Goal: Check status: Check status

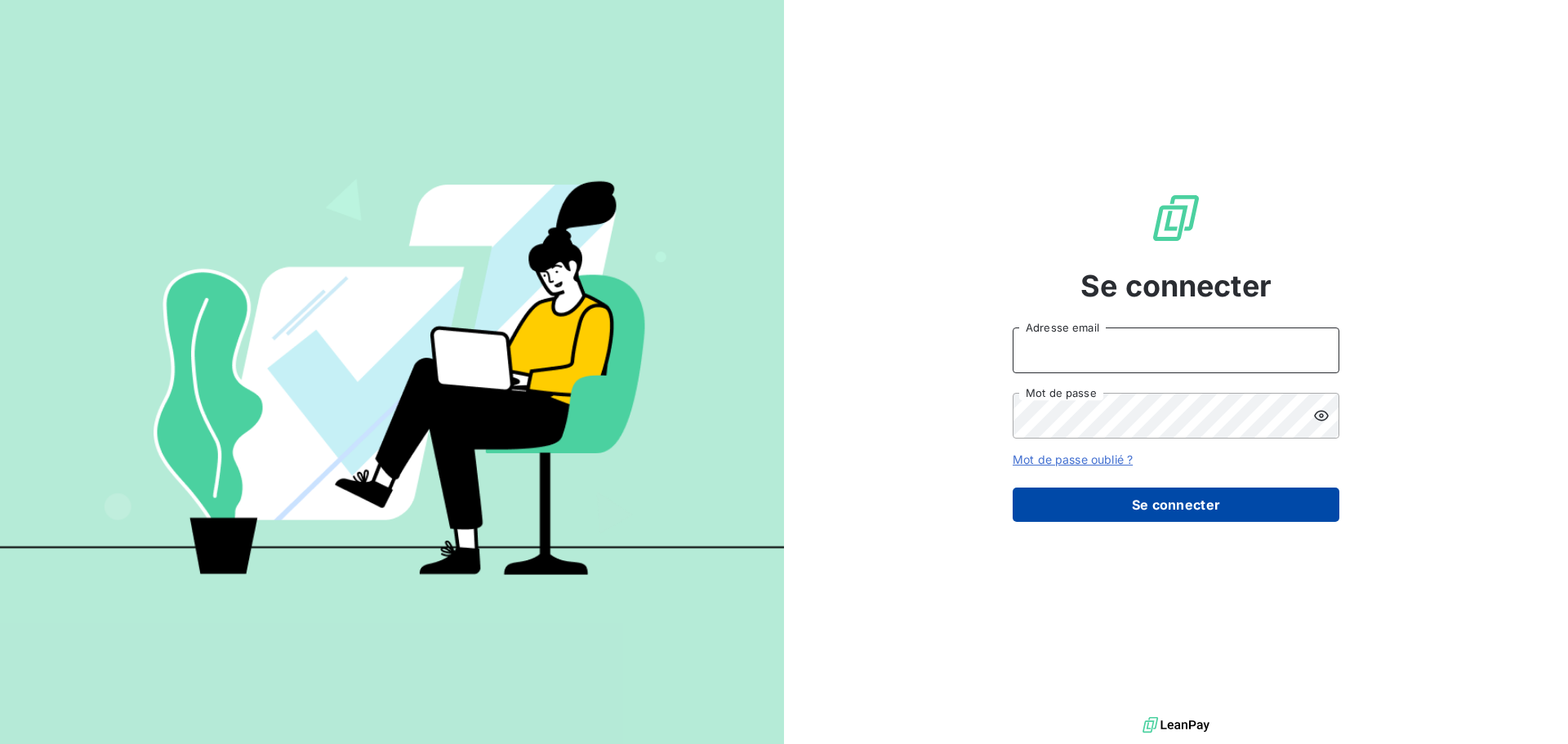
type input "[EMAIL_ADDRESS][DOMAIN_NAME]"
click at [1134, 499] on button "Se connecter" at bounding box center [1176, 504] width 327 height 34
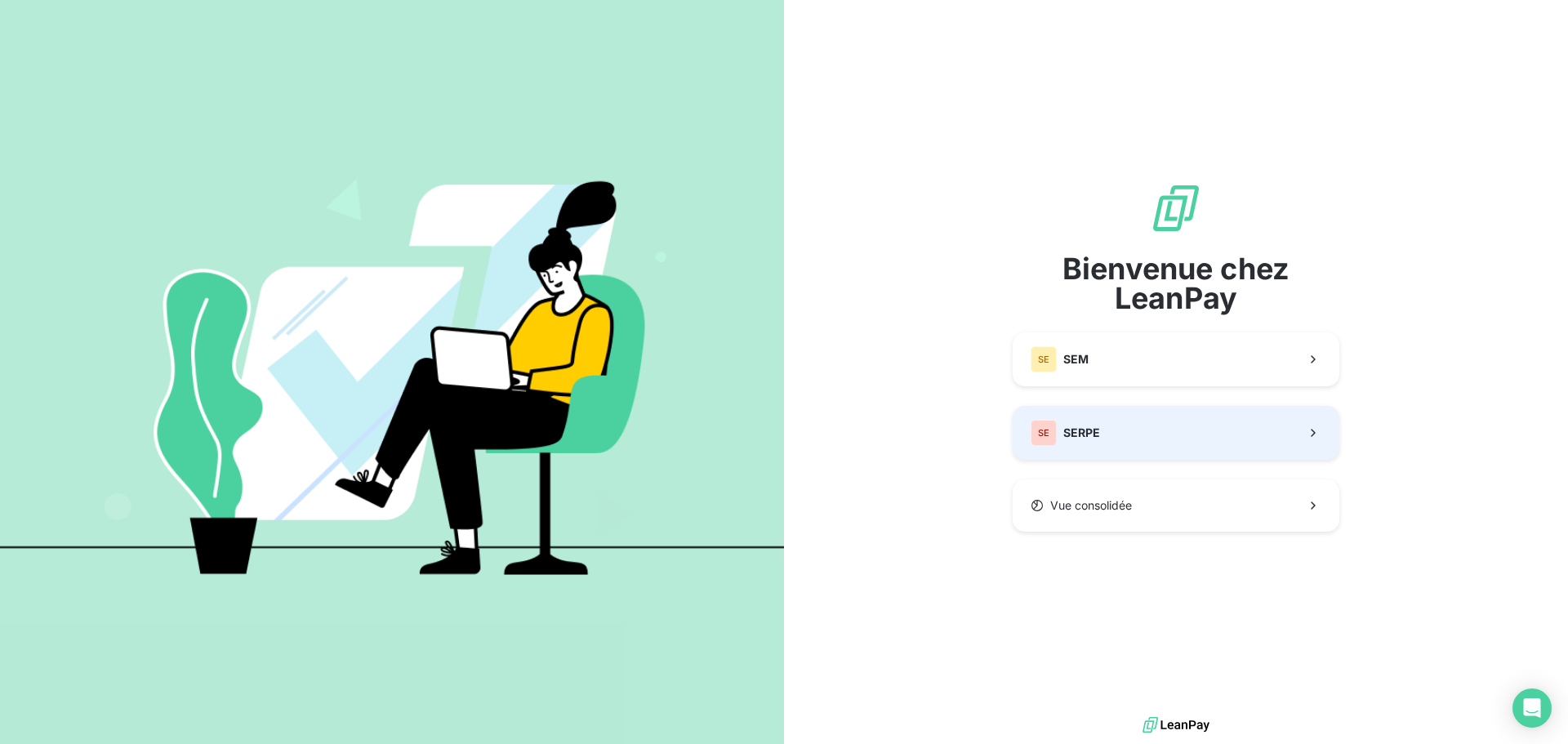
click at [1122, 435] on button "SE SERPE" at bounding box center [1176, 432] width 327 height 54
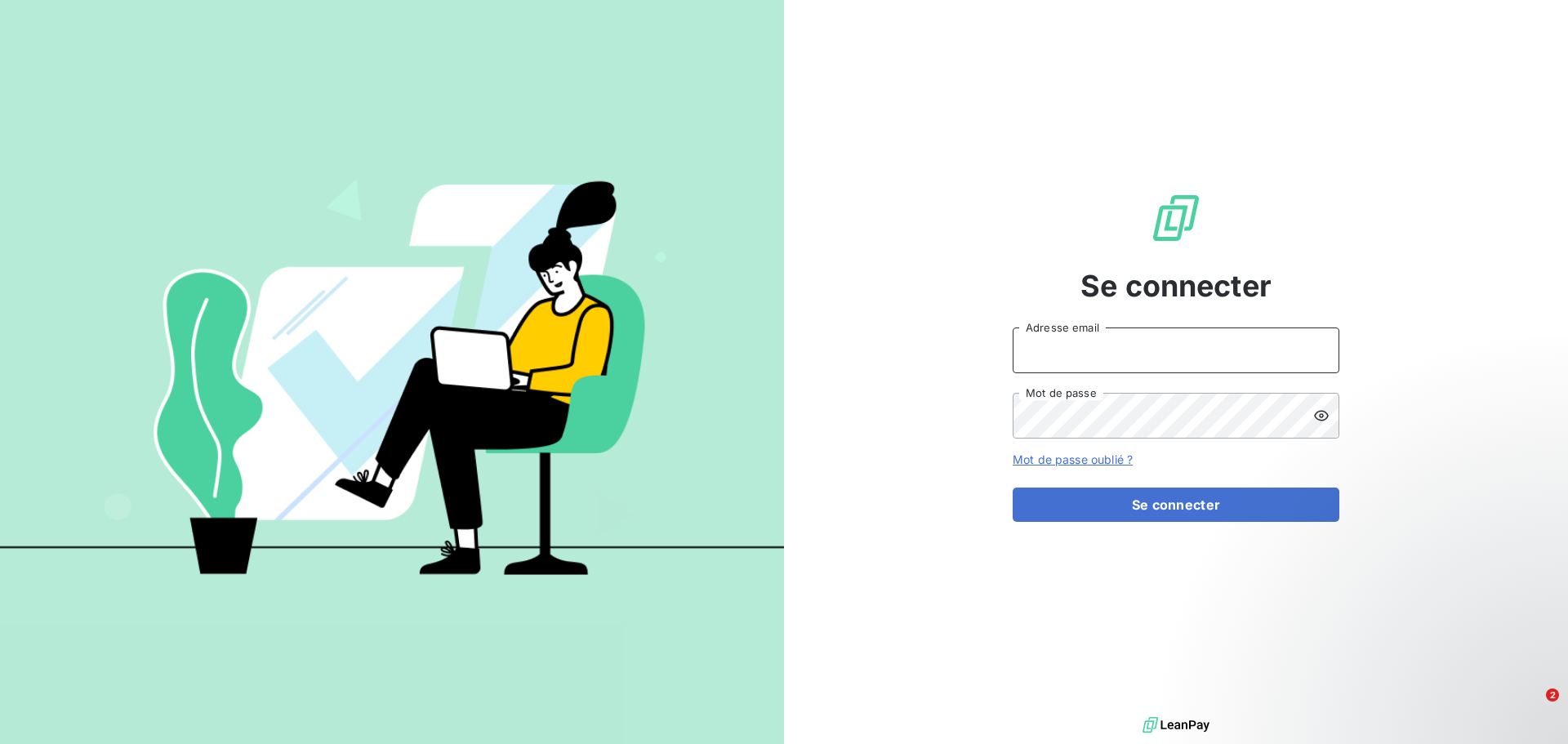
type input "[EMAIL_ADDRESS][DOMAIN_NAME]"
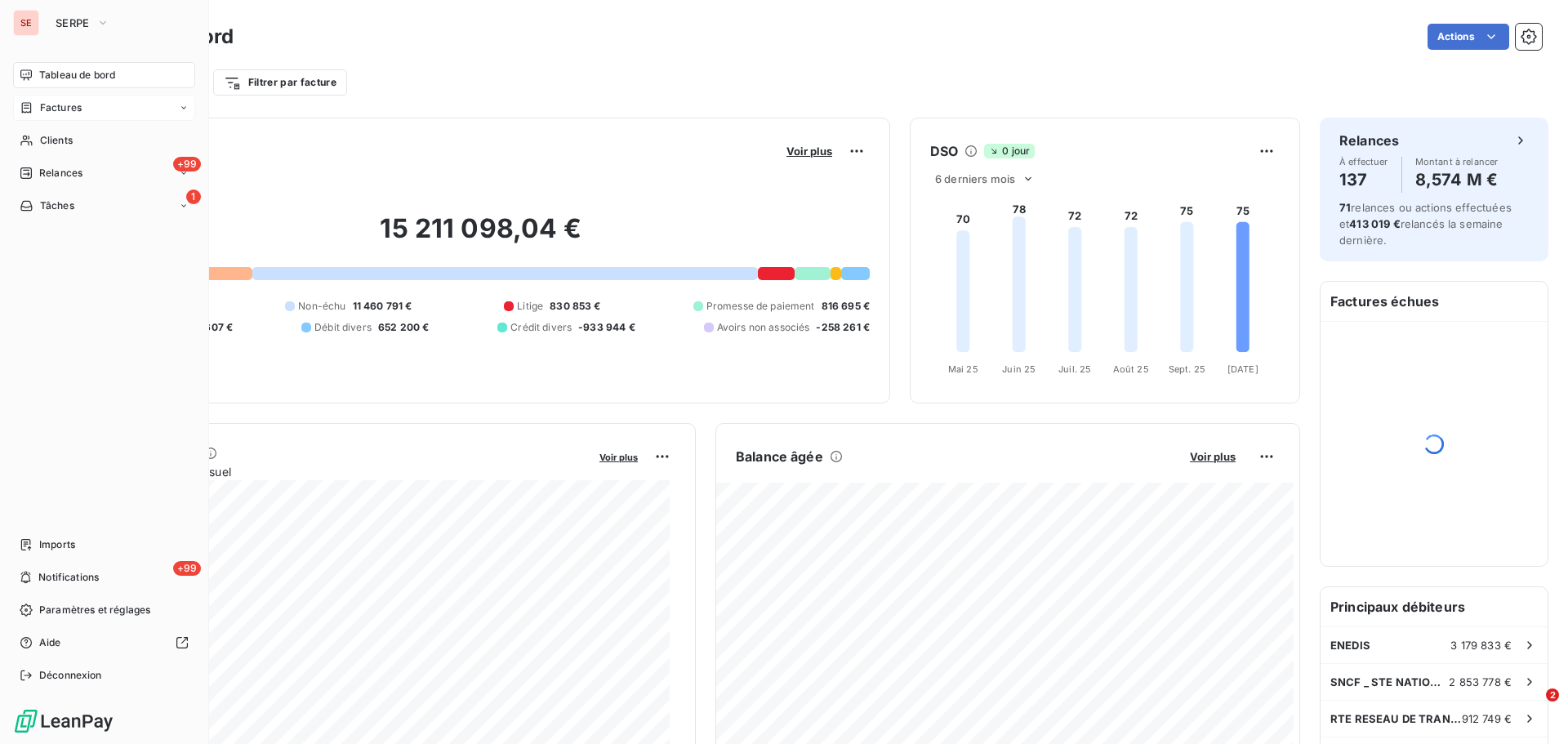
click at [47, 107] on span "Factures" at bounding box center [61, 108] width 42 height 15
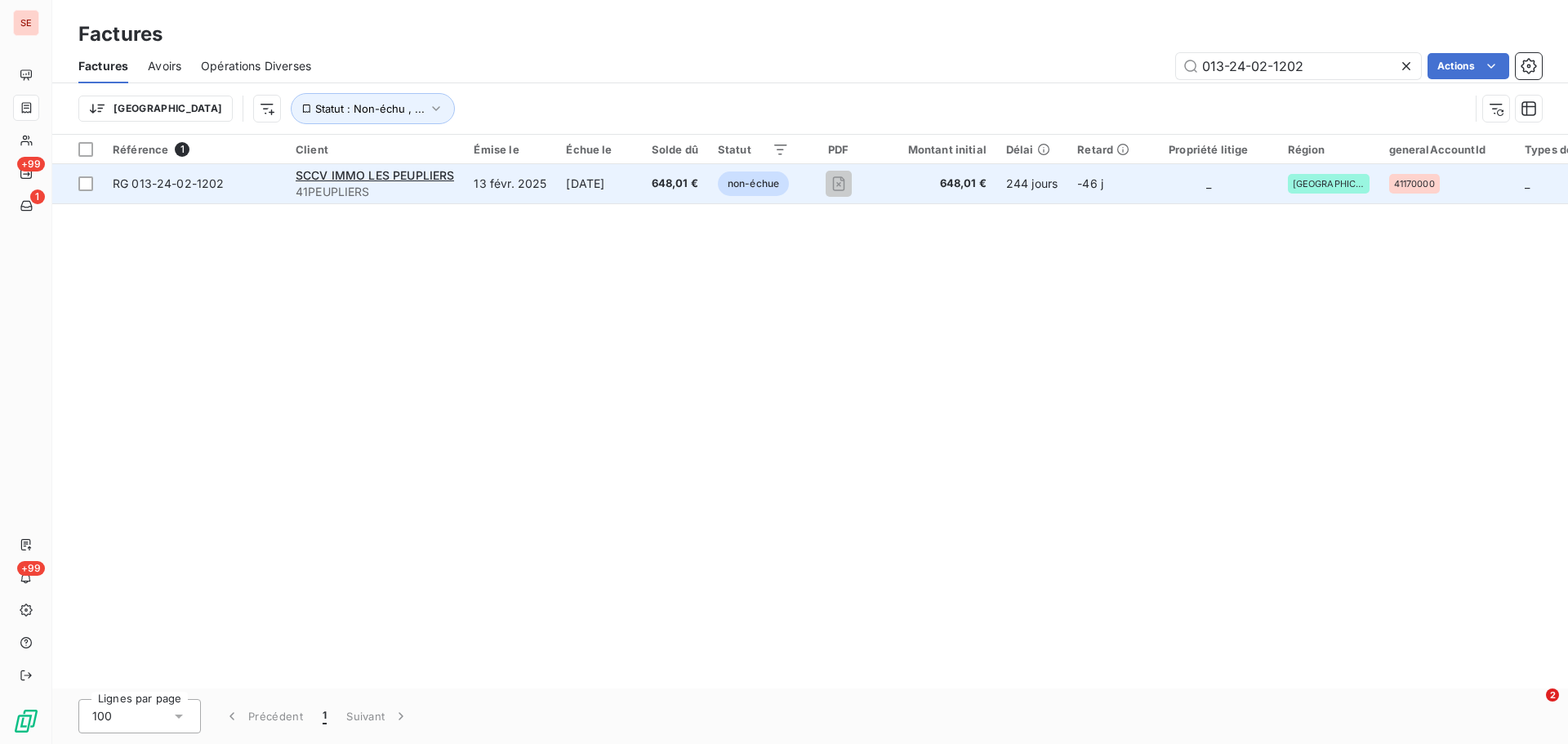
type input "013-24-02-1202"
click at [547, 184] on td "13 févr. 2025" at bounding box center [509, 183] width 92 height 39
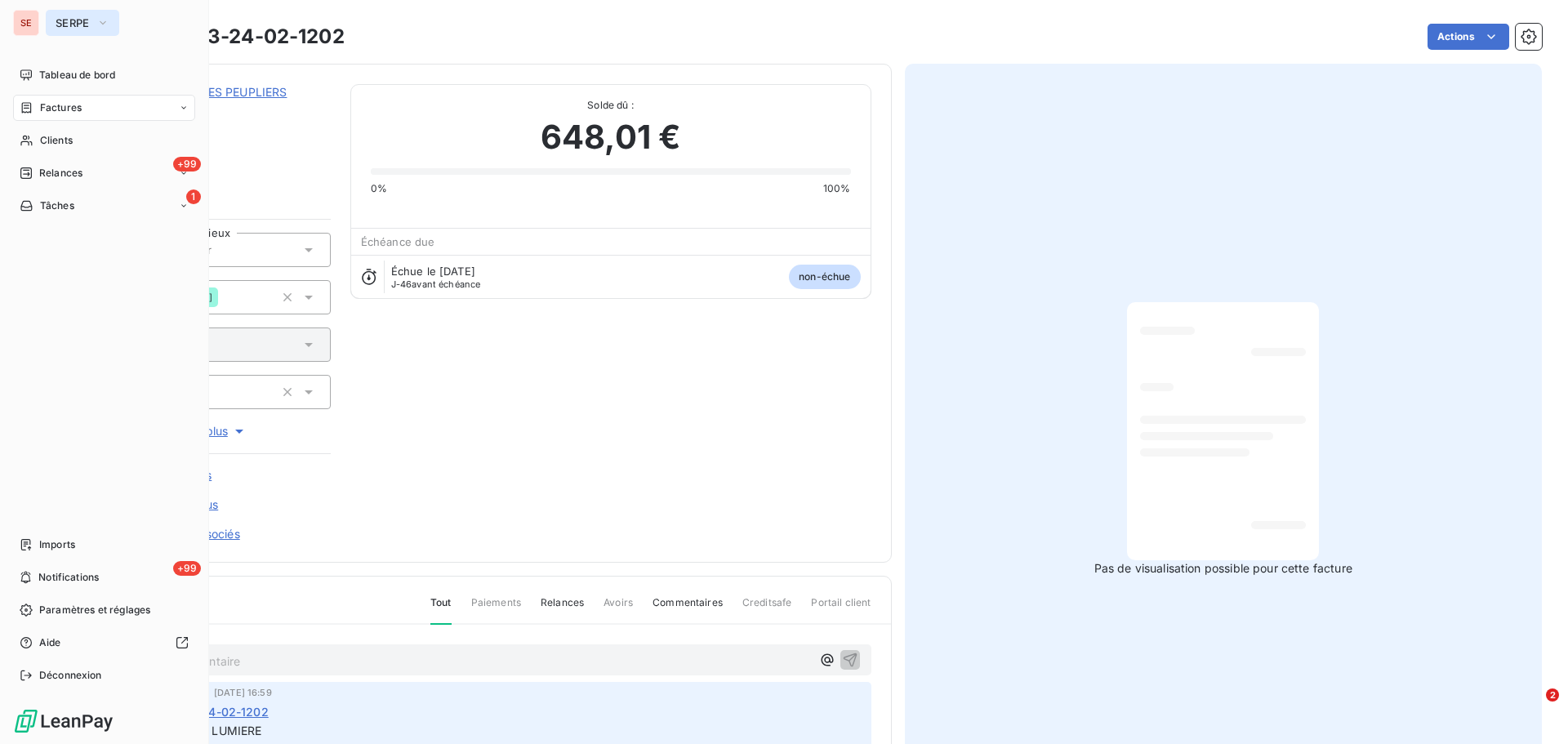
click at [92, 22] on button "SERPE" at bounding box center [82, 23] width 74 height 27
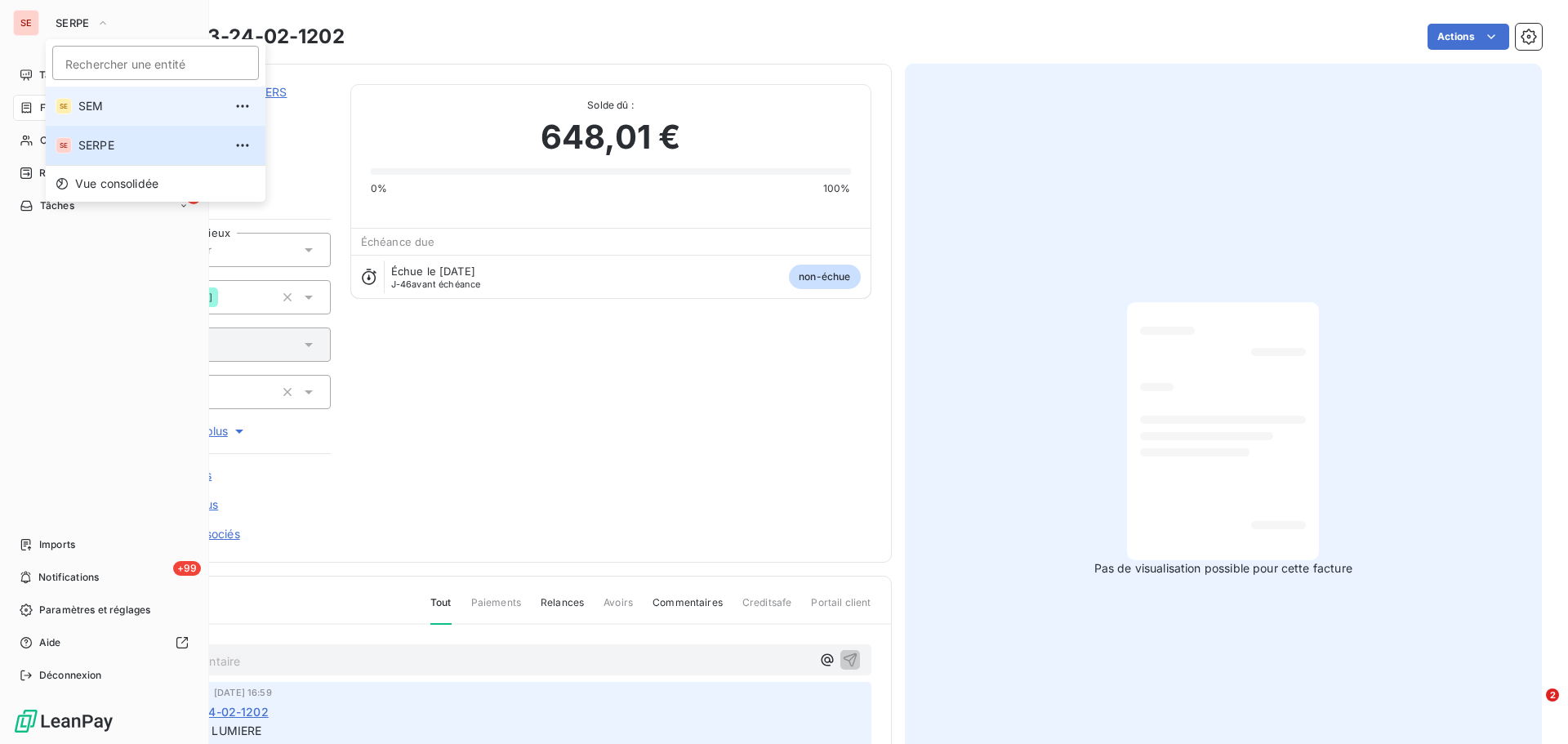
click at [97, 109] on span "SEM" at bounding box center [151, 105] width 145 height 16
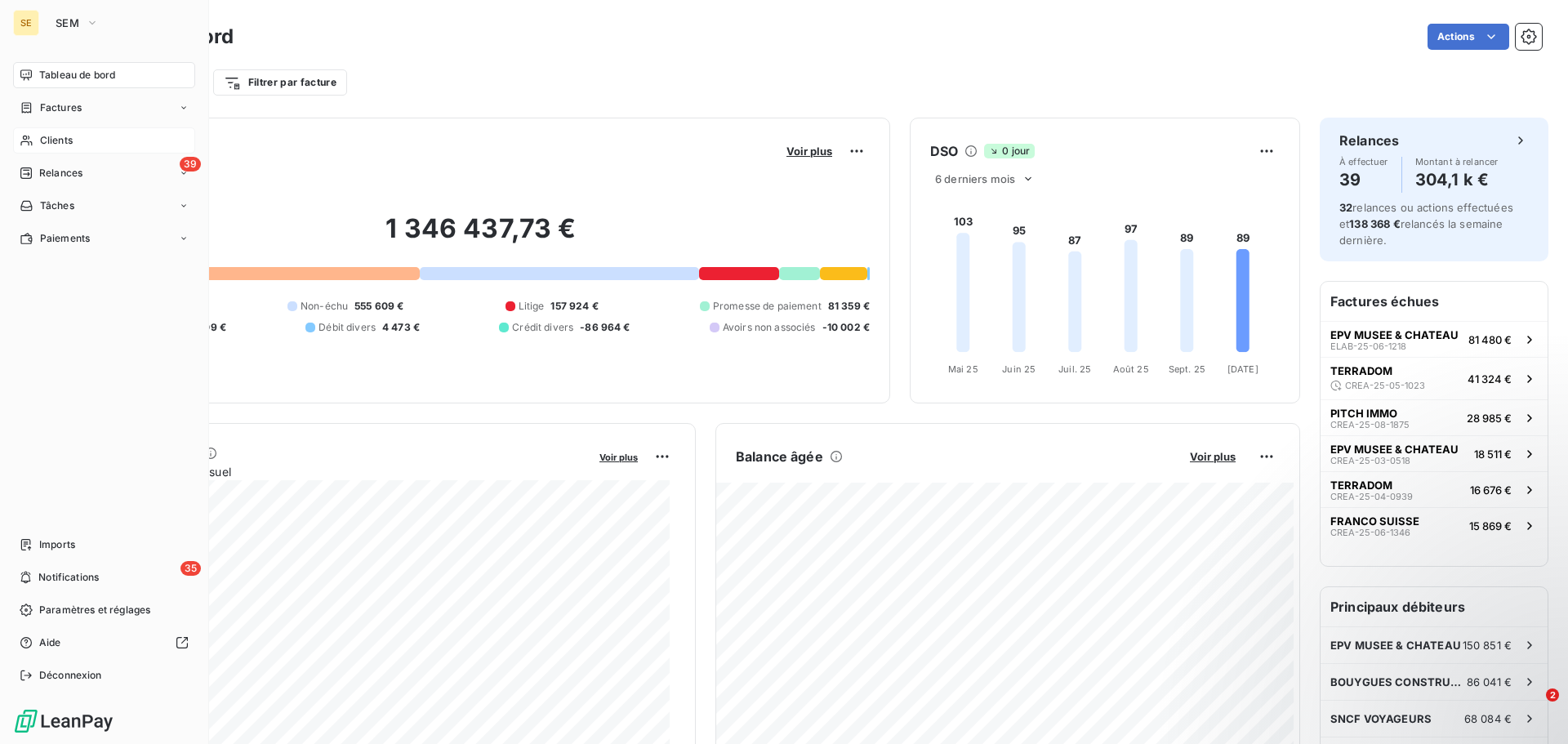
click at [58, 141] on span "Clients" at bounding box center [56, 140] width 32 height 15
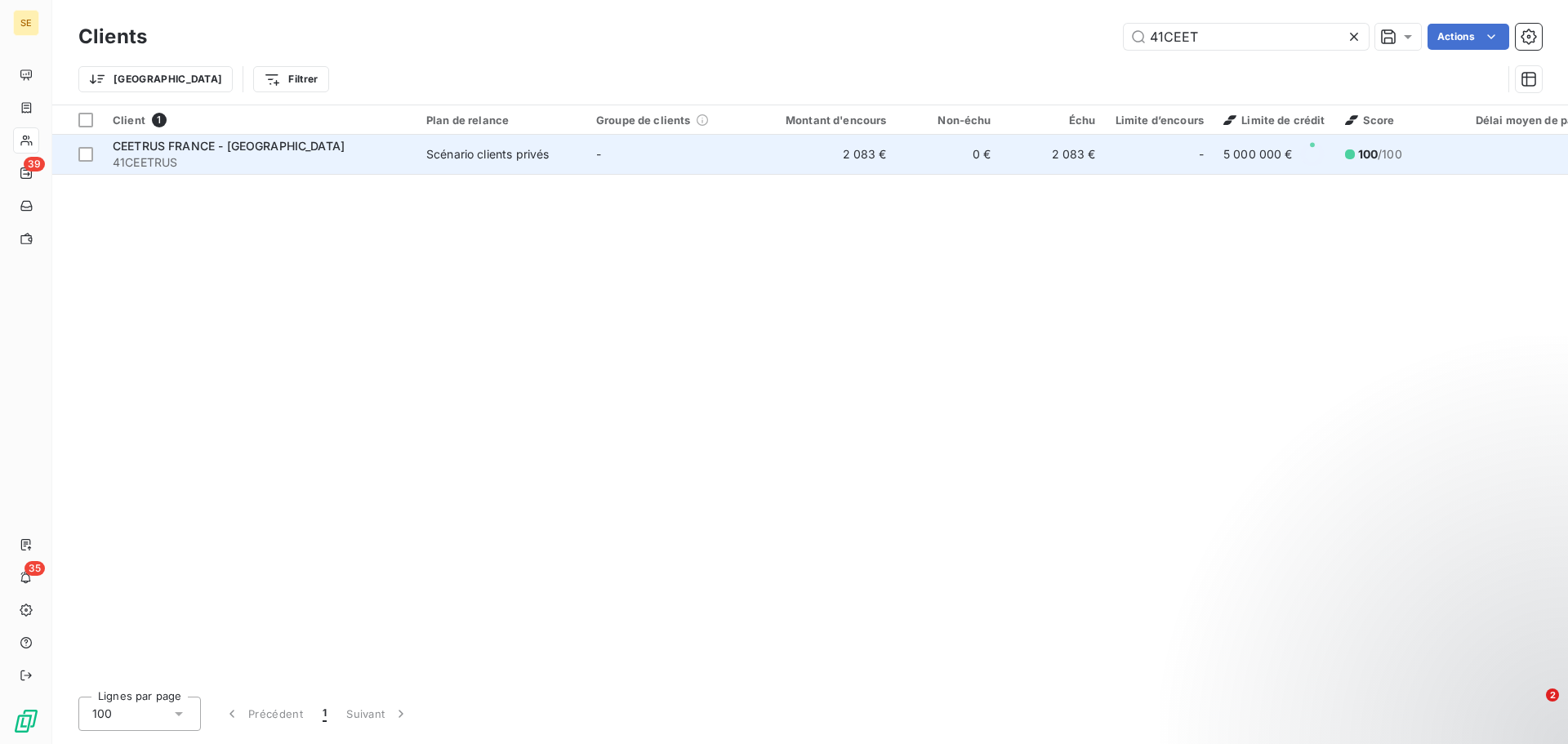
type input "41CEET"
click at [706, 151] on td "-" at bounding box center [671, 154] width 170 height 39
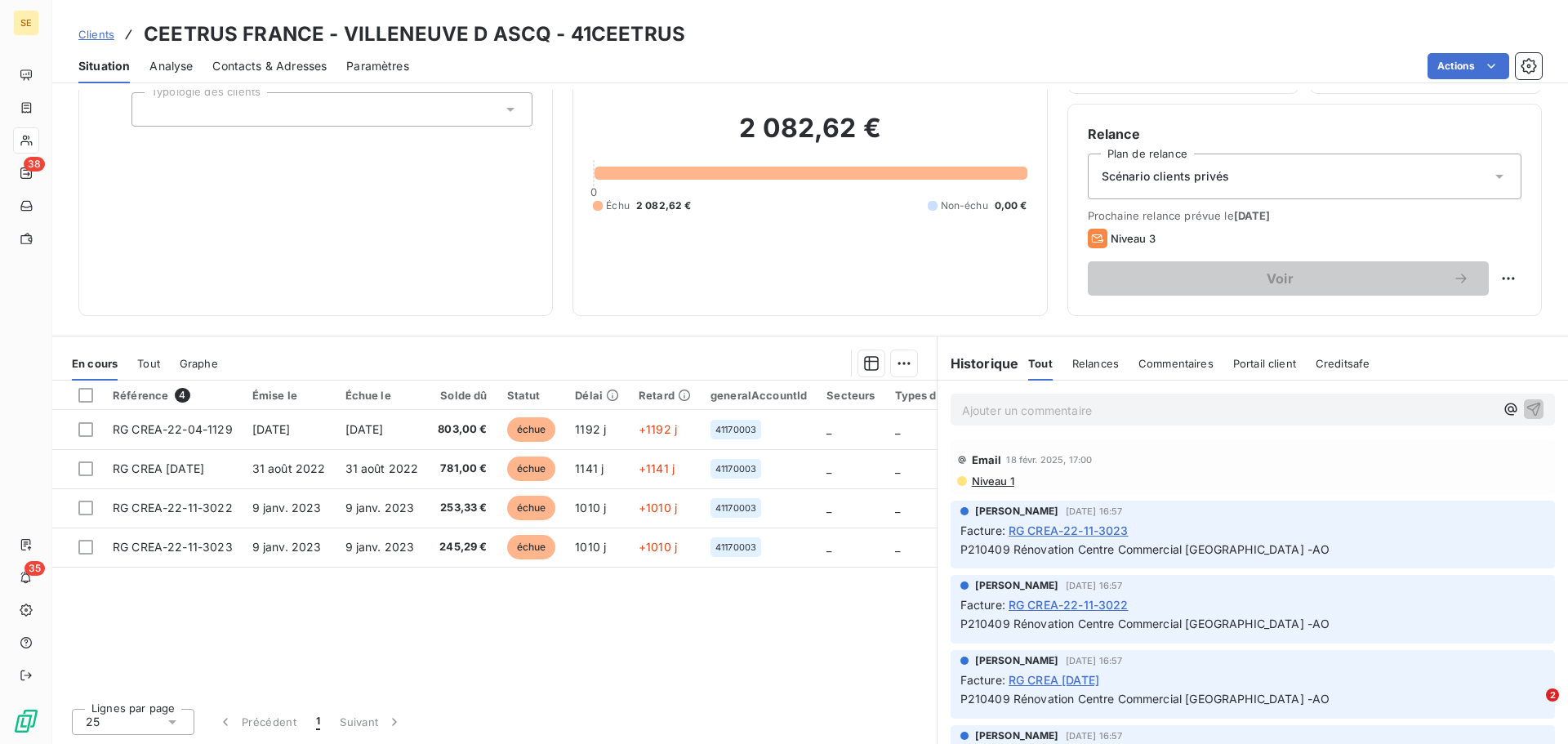
scroll to position [360, 0]
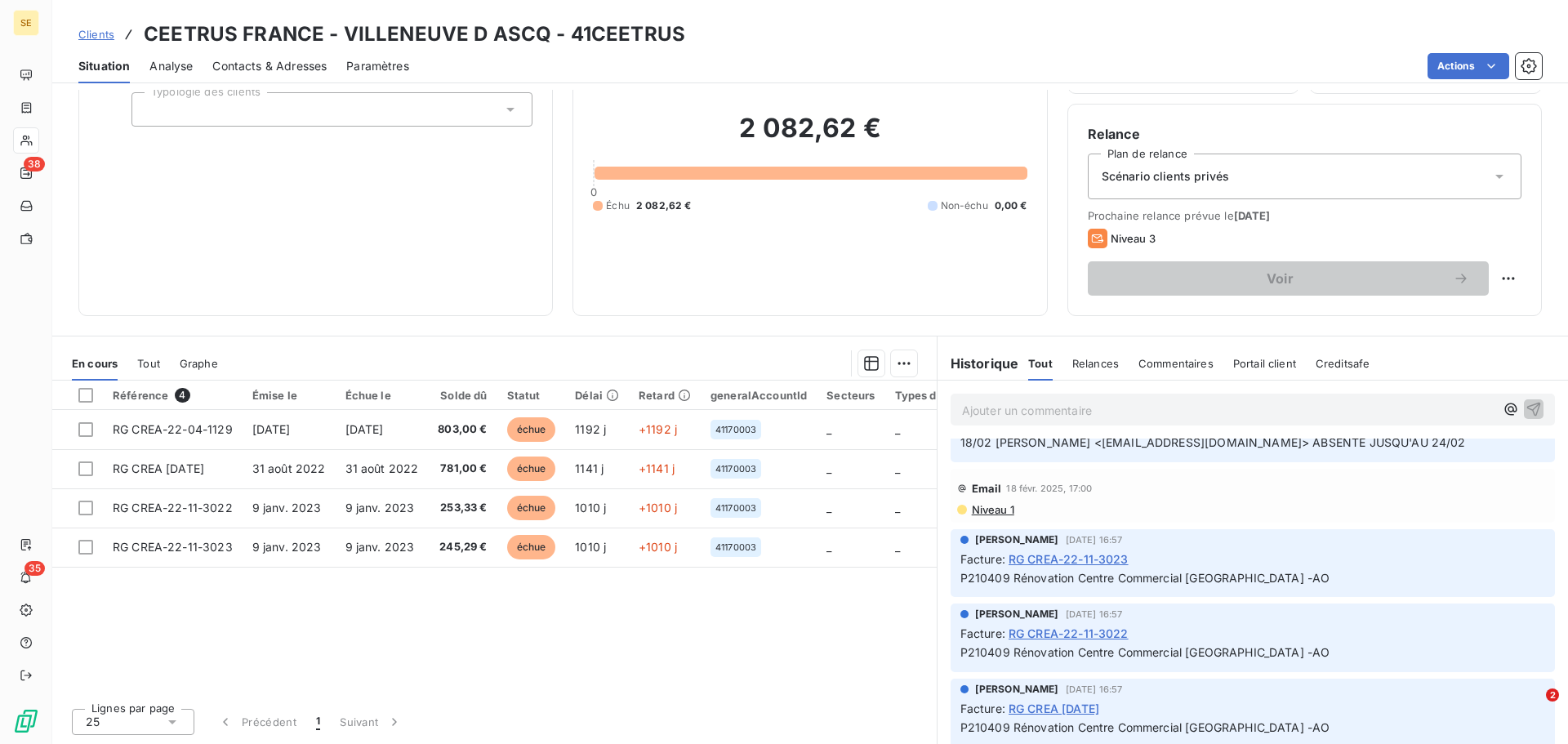
click at [1087, 371] on div "Relances" at bounding box center [1095, 363] width 46 height 34
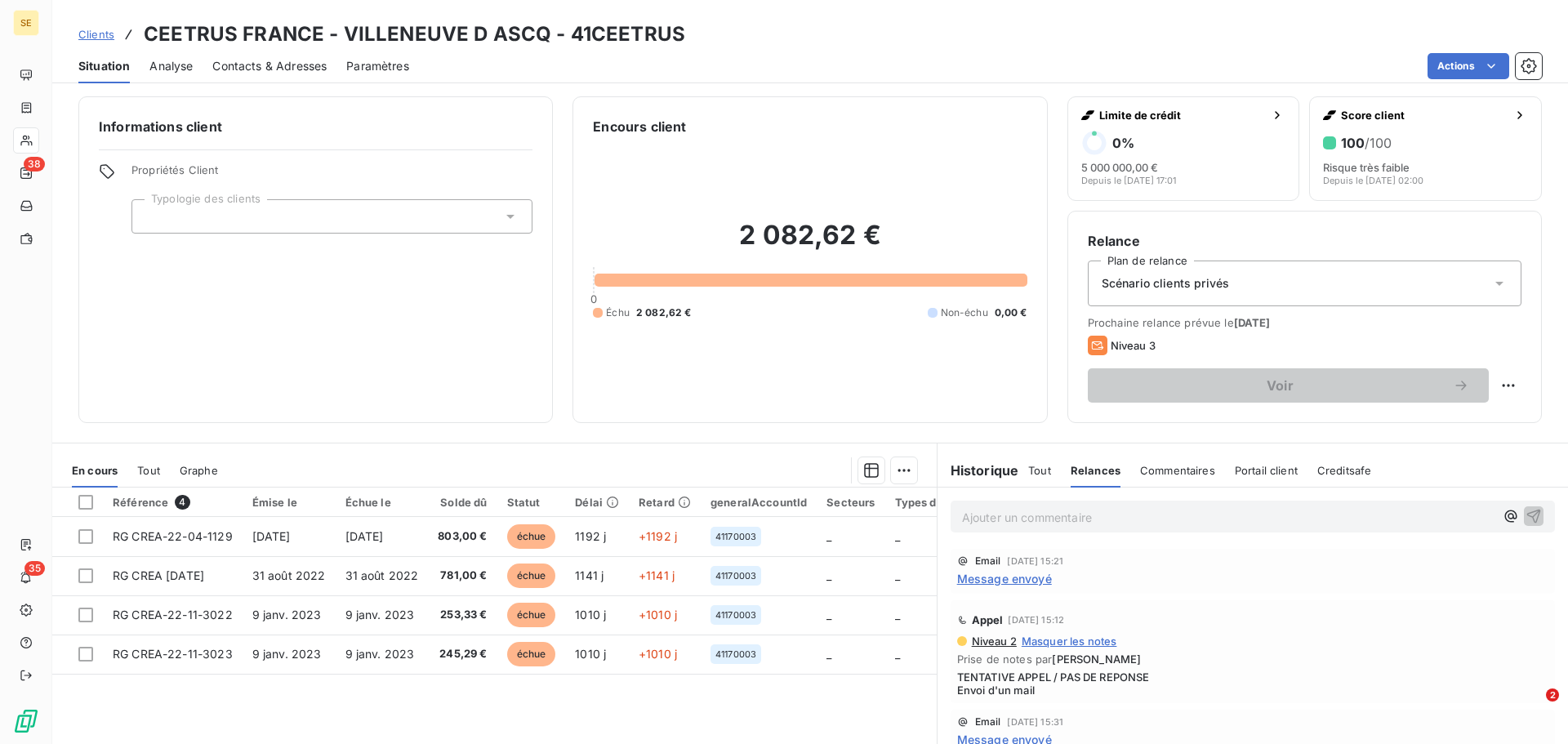
scroll to position [0, 0]
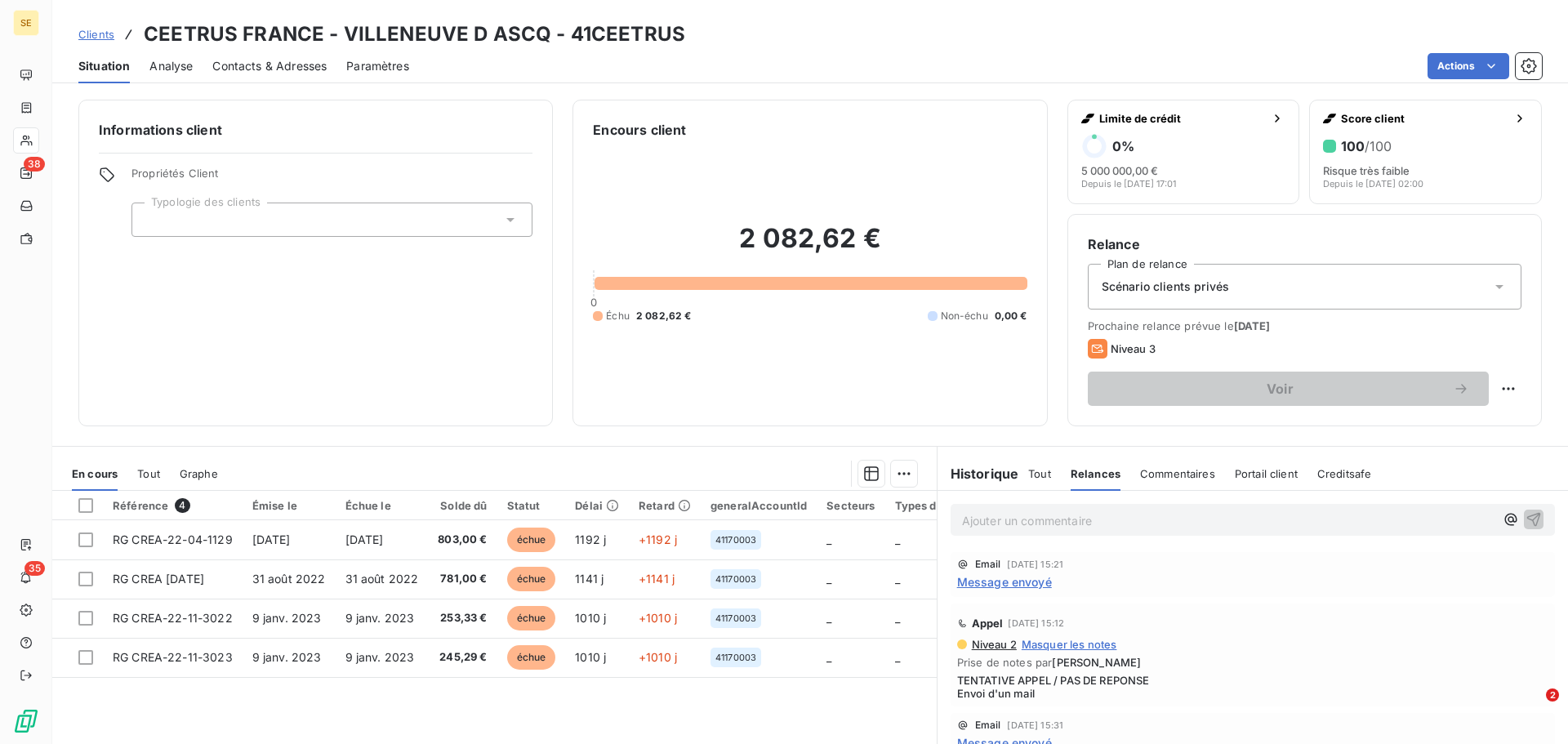
click at [1032, 475] on span "Tout" at bounding box center [1039, 474] width 23 height 13
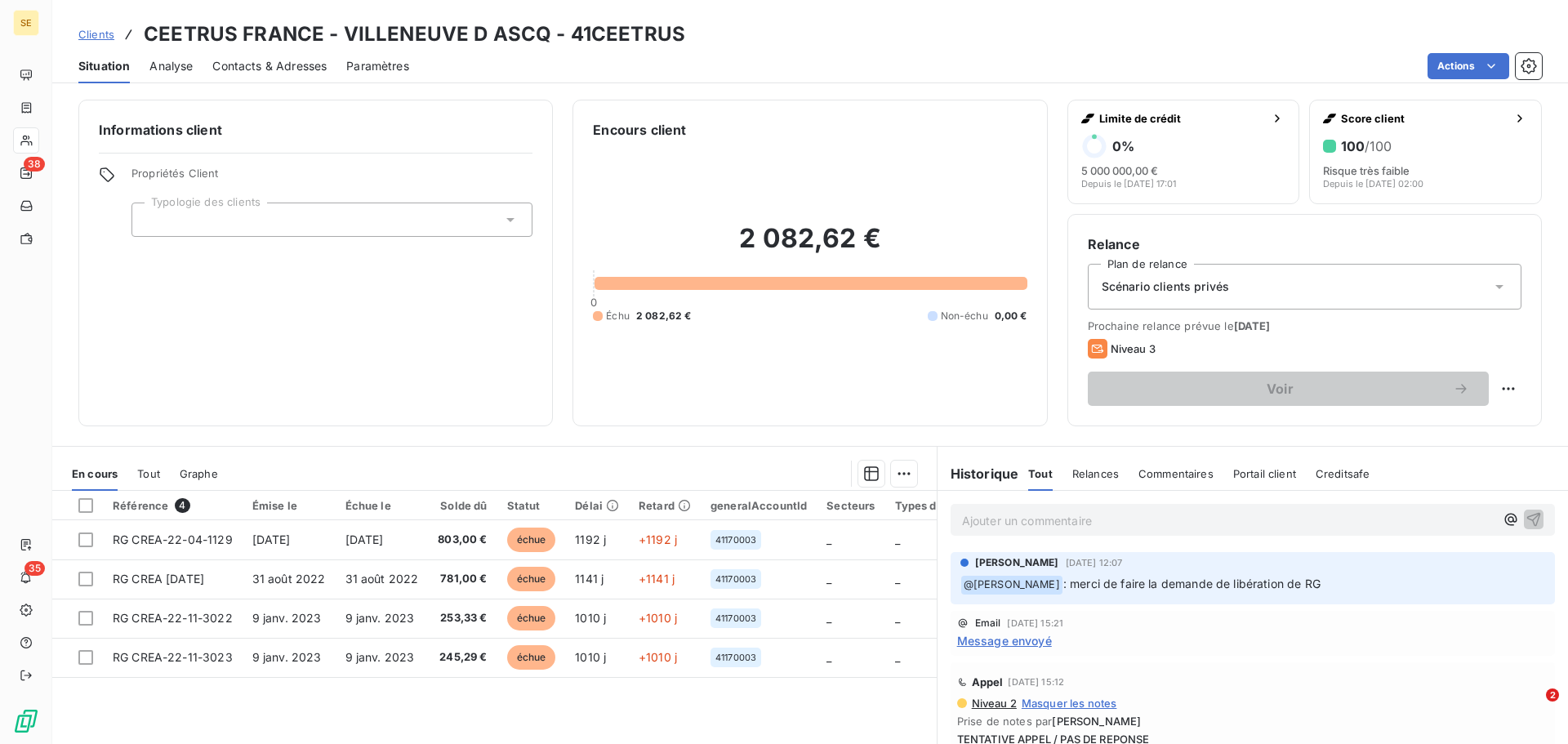
click at [1279, 471] on span "Portail client" at bounding box center [1264, 474] width 63 height 13
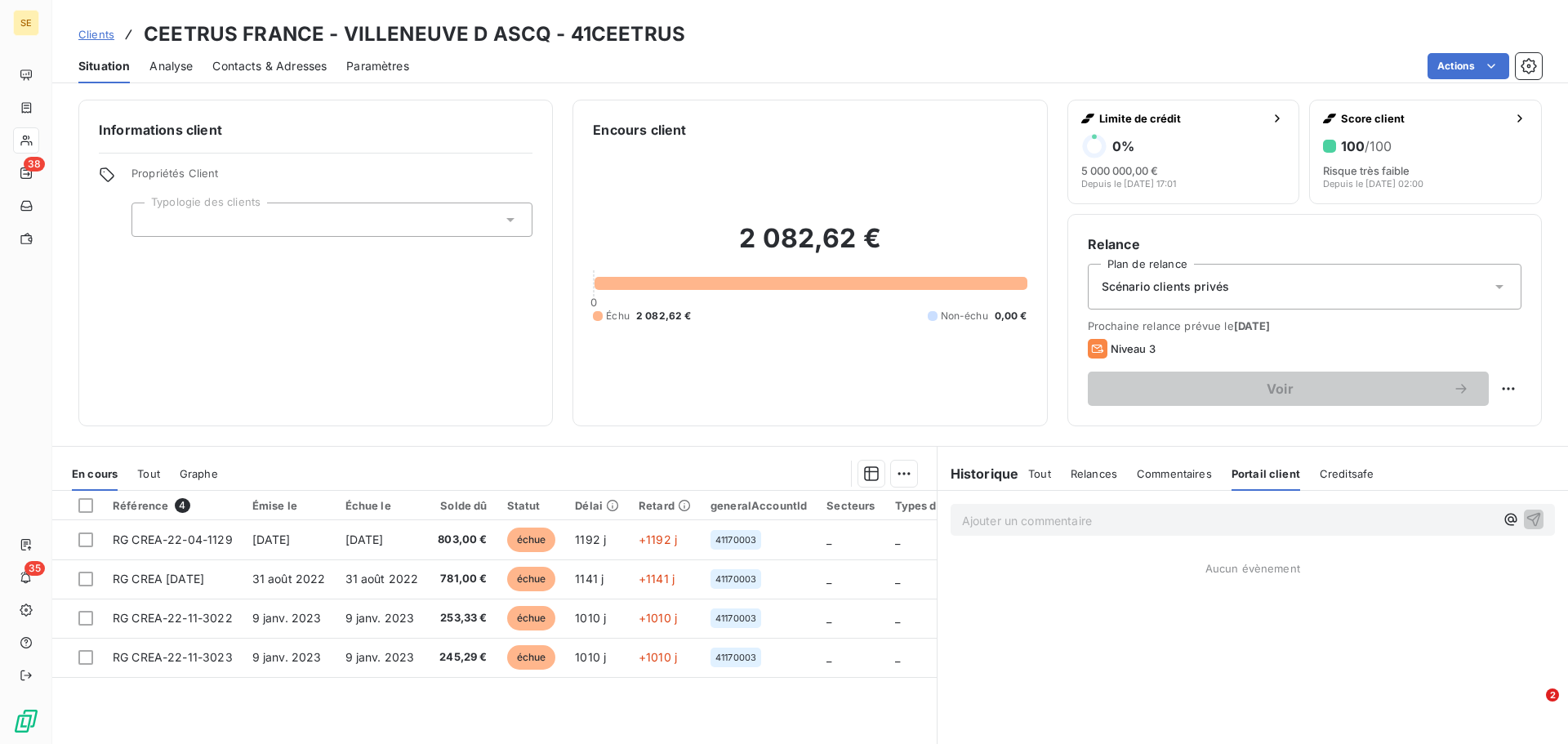
click at [946, 472] on h6 "Historique" at bounding box center [978, 473] width 81 height 20
click at [174, 71] on span "Analyse" at bounding box center [171, 65] width 44 height 16
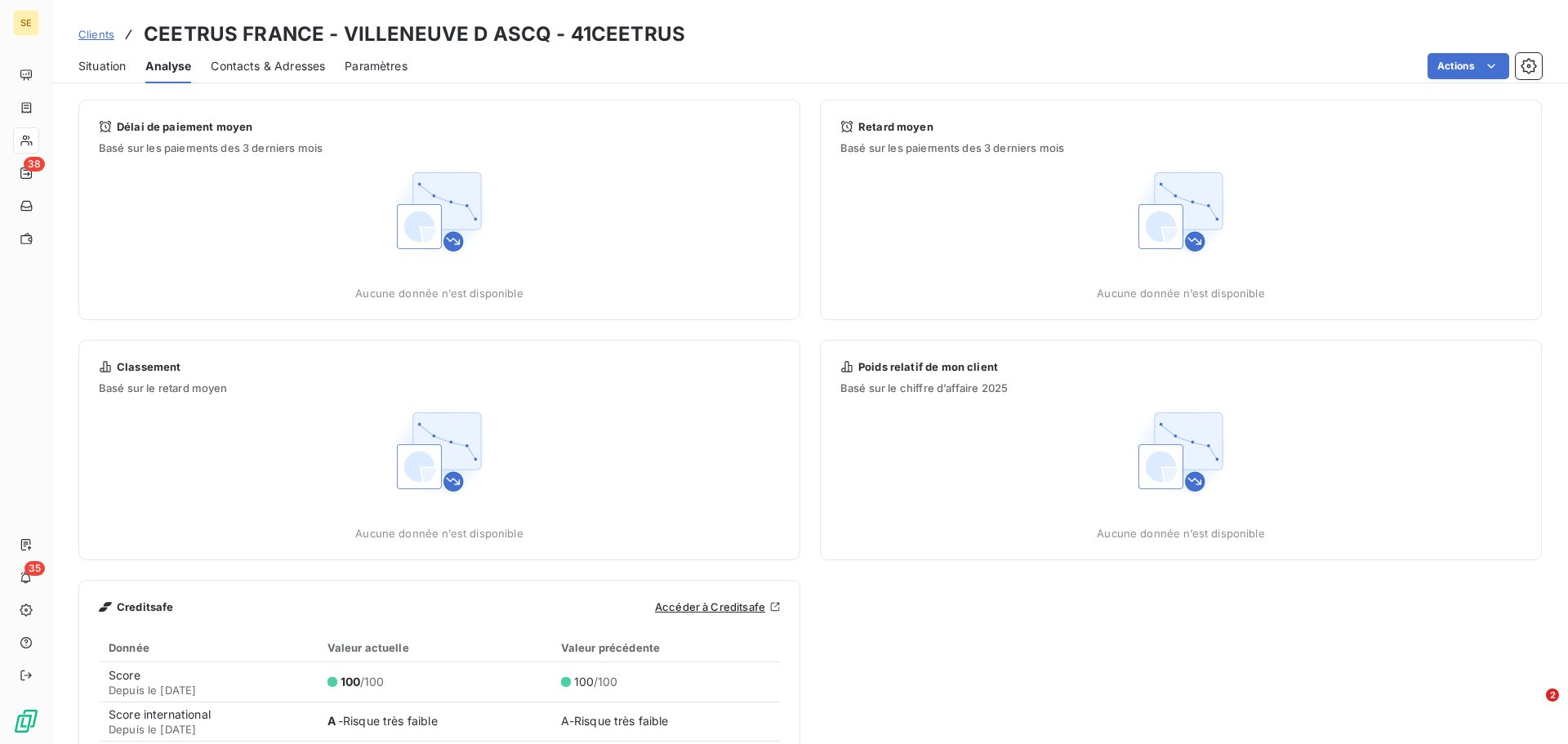
click at [270, 66] on span "Contacts & Adresses" at bounding box center [267, 65] width 115 height 16
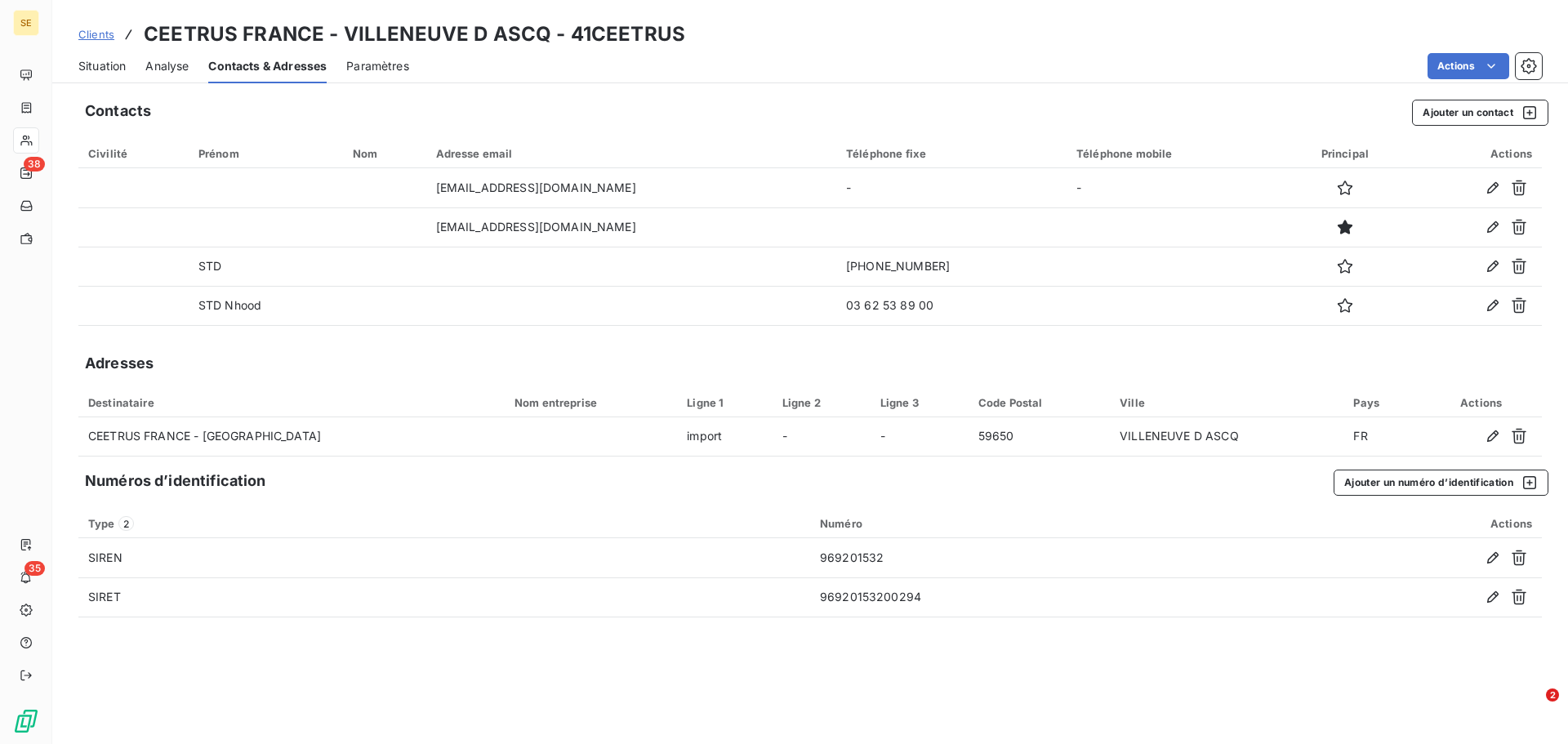
click at [395, 62] on span "Paramètres" at bounding box center [377, 65] width 63 height 16
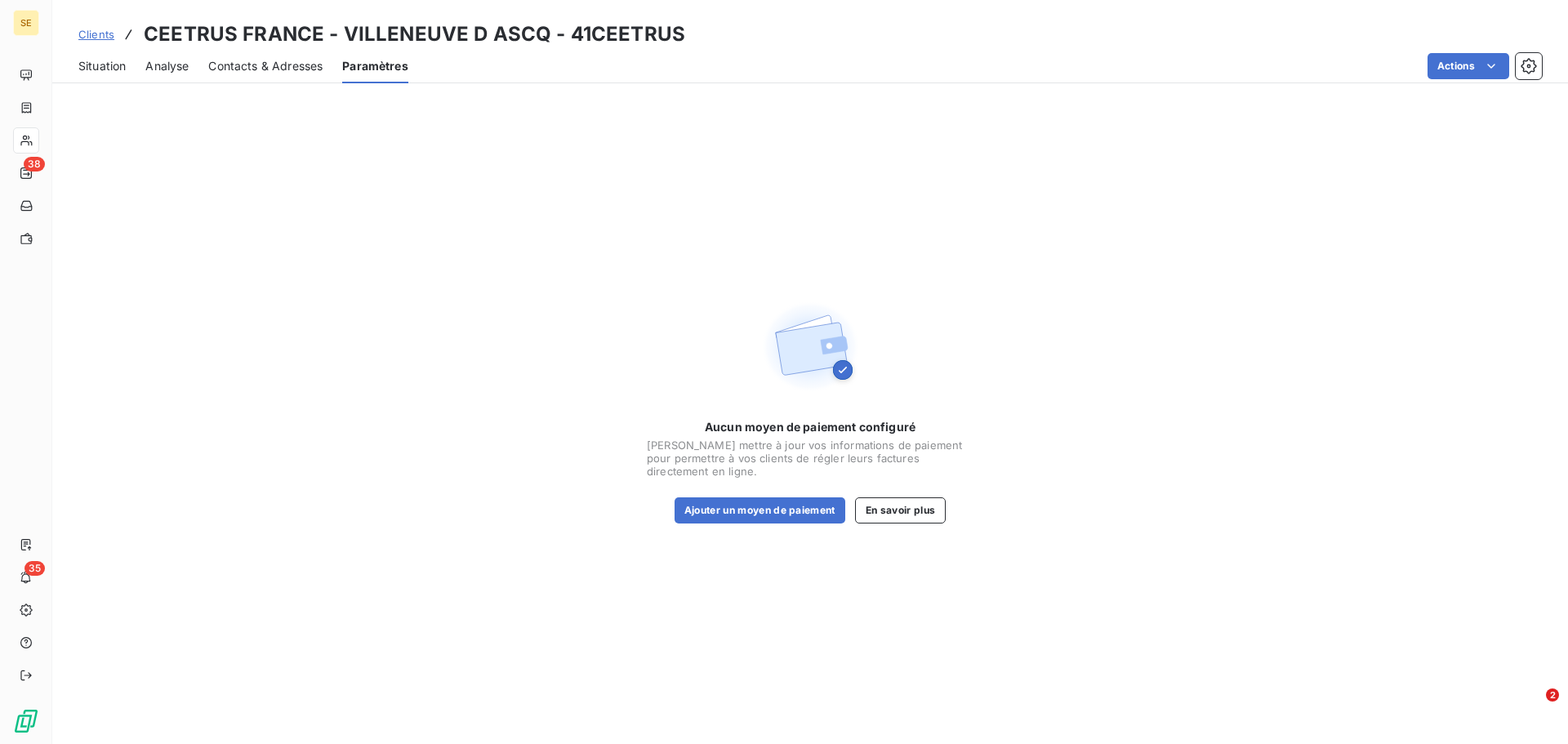
click at [265, 64] on span "Contacts & Adresses" at bounding box center [265, 65] width 115 height 16
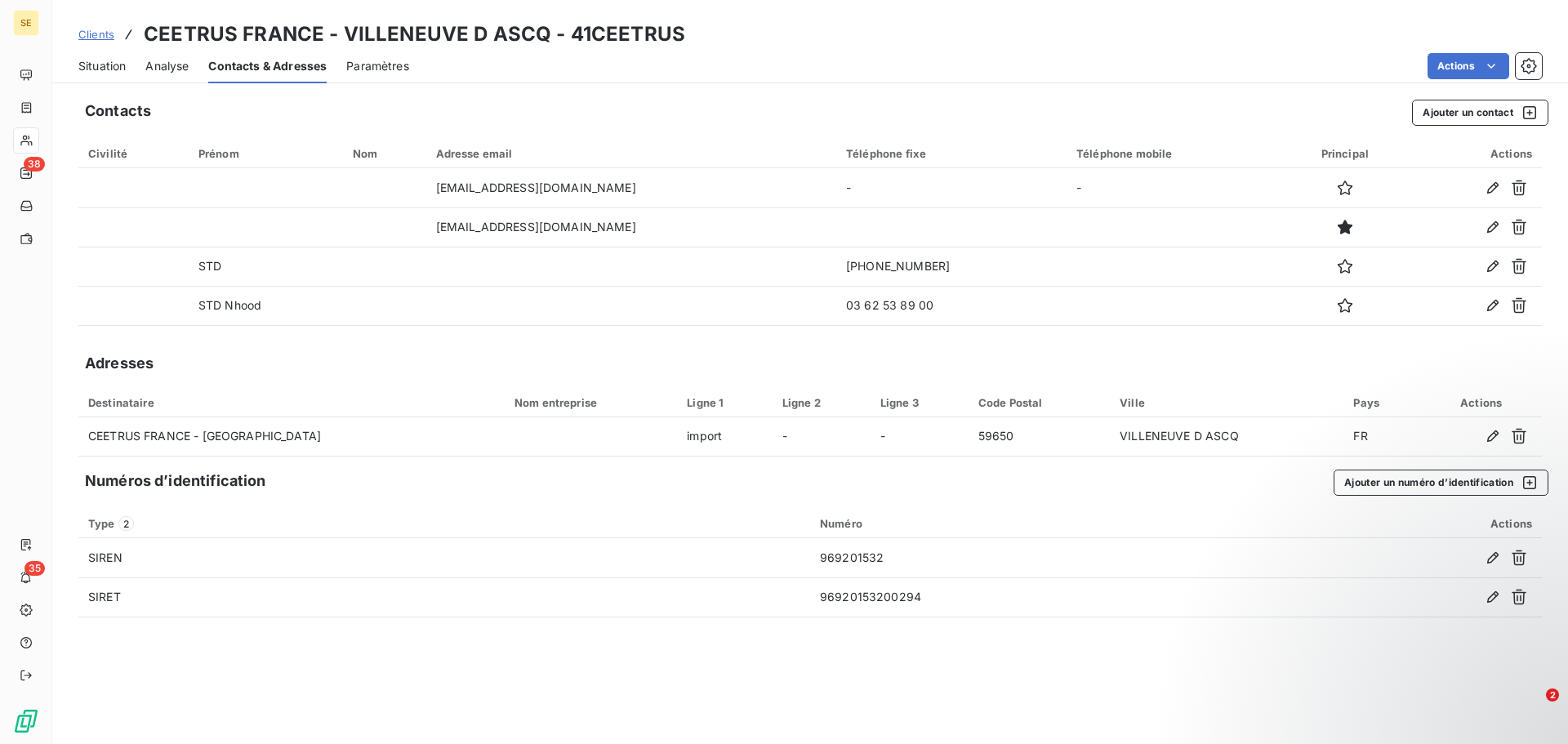
click at [390, 58] on span "Paramètres" at bounding box center [377, 65] width 63 height 16
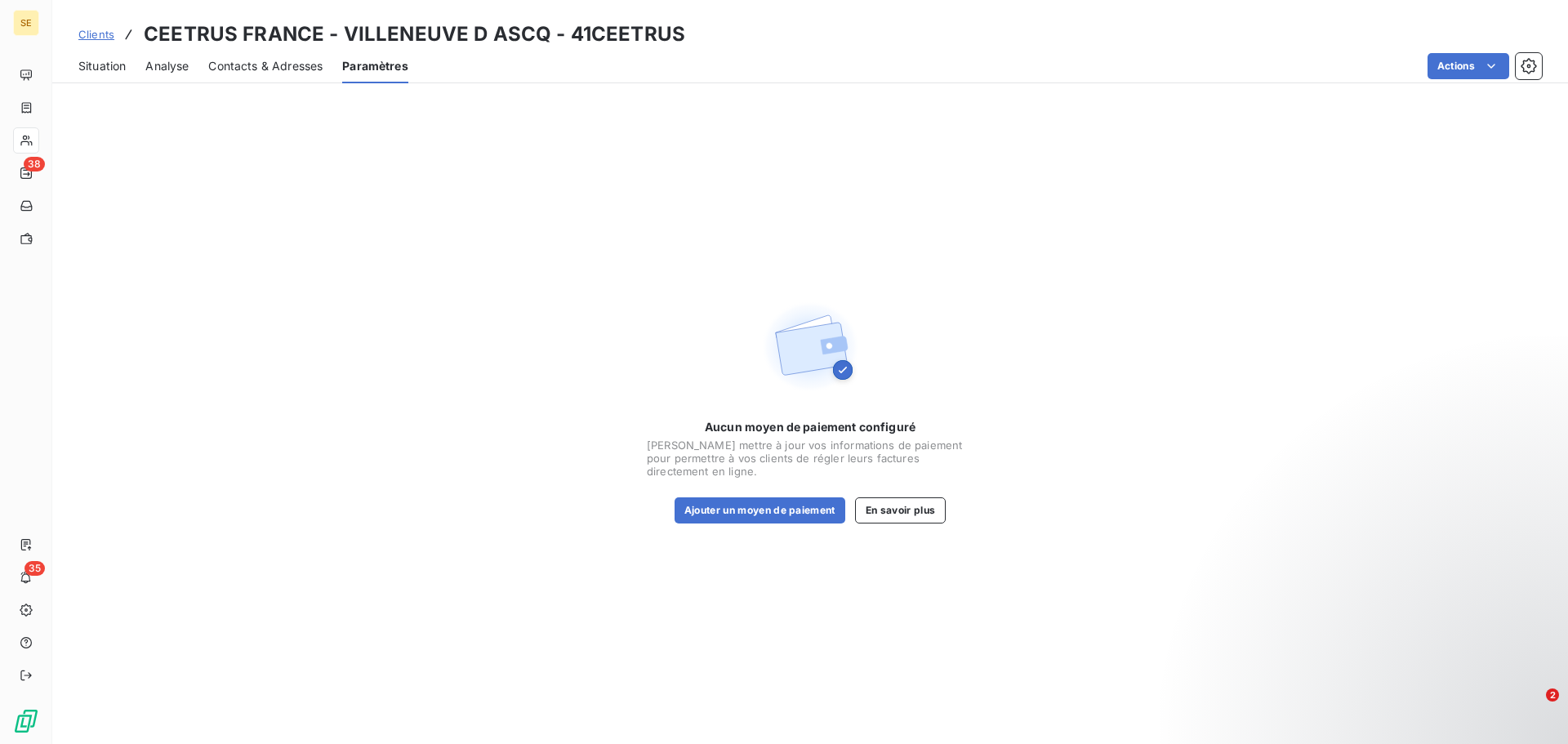
click at [85, 62] on span "Situation" at bounding box center [102, 65] width 47 height 16
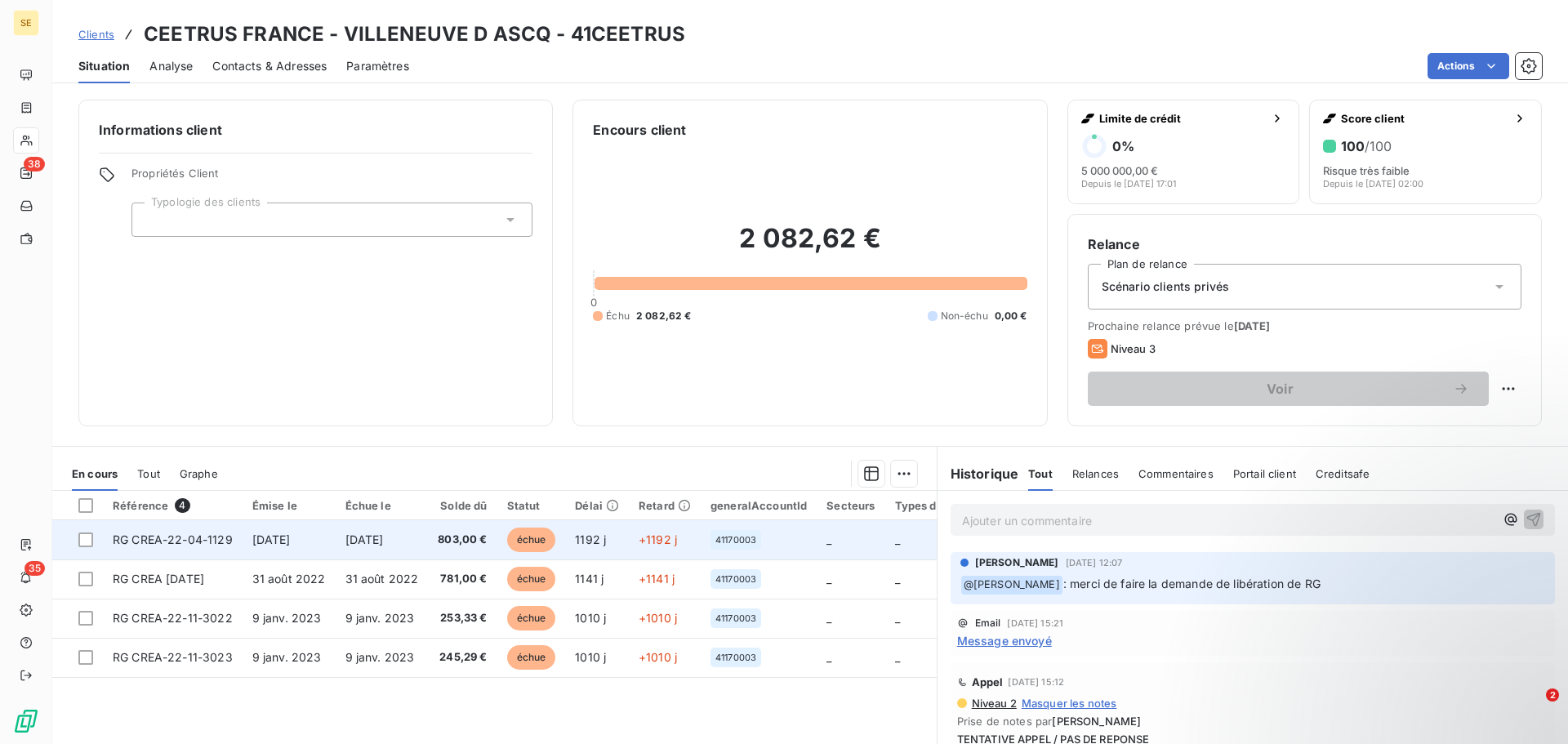
click at [138, 539] on span "RG CREA-22-04-1129" at bounding box center [172, 539] width 120 height 14
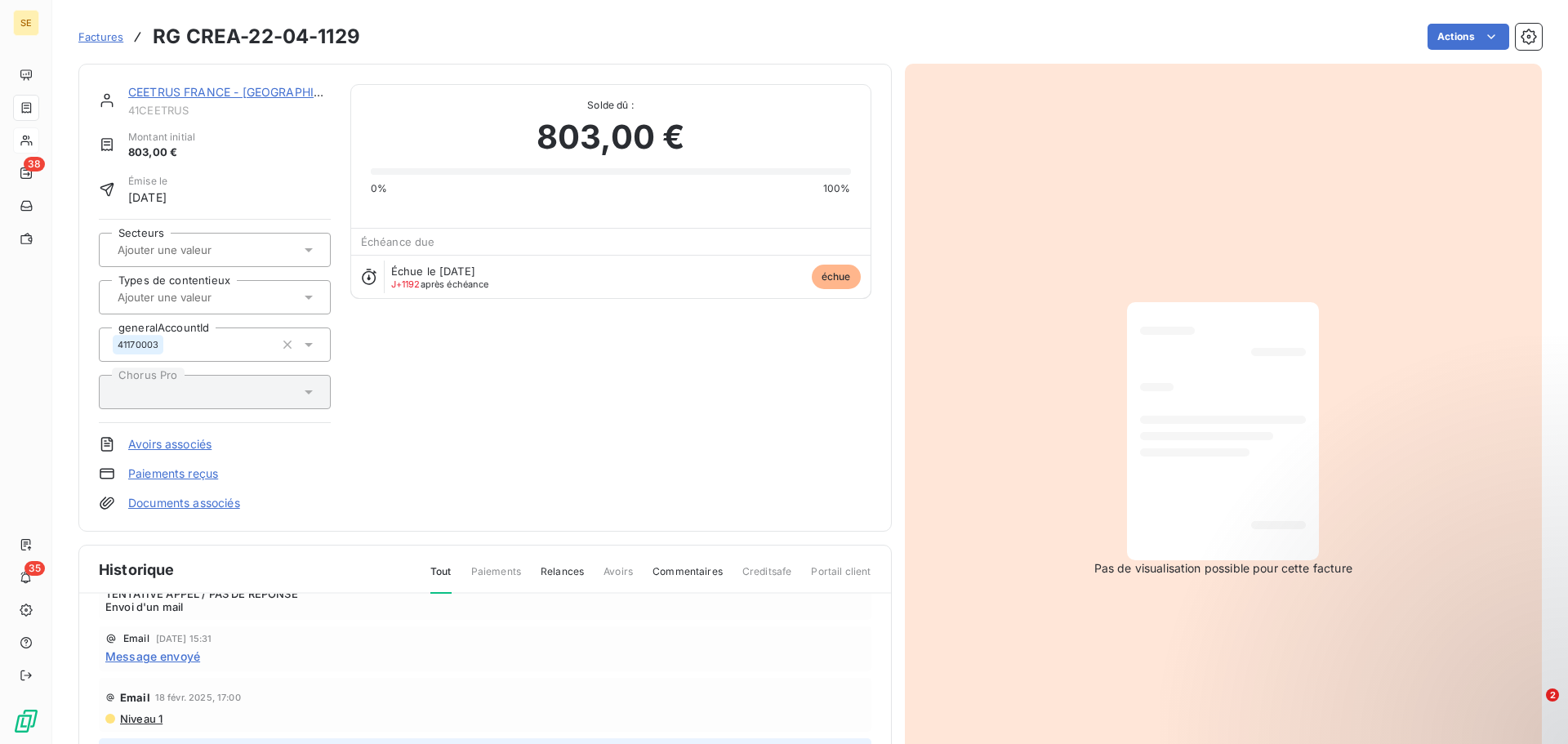
click at [364, 39] on div "Factures RG CREA-22-04-1129 Actions" at bounding box center [810, 37] width 1463 height 34
